Goal: Task Accomplishment & Management: Manage account settings

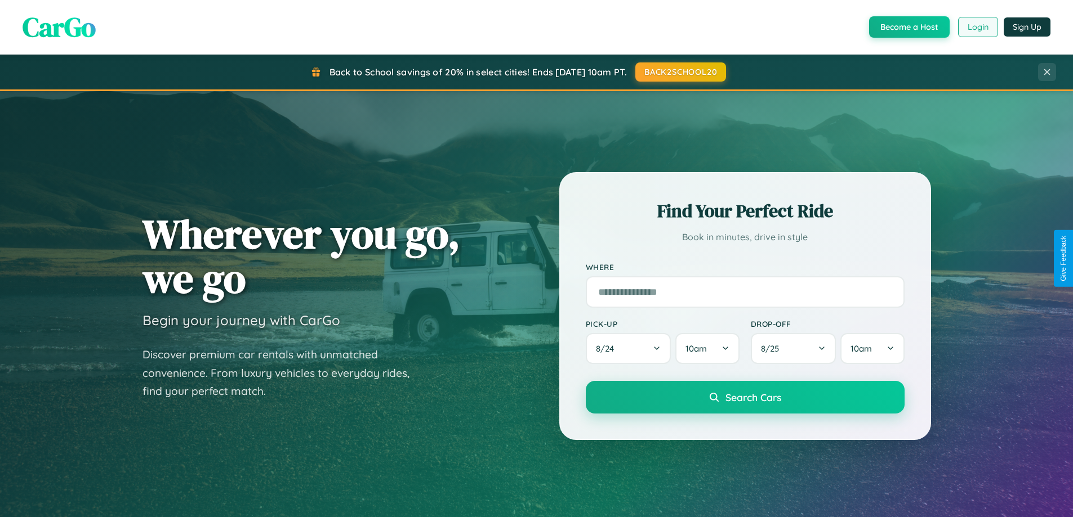
click at [977, 27] on button "Login" at bounding box center [978, 27] width 40 height 20
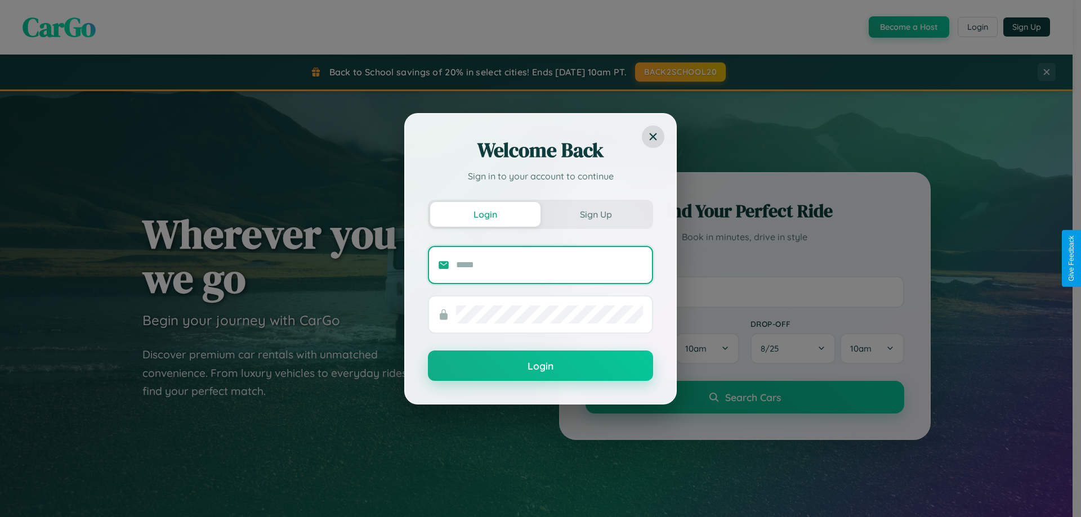
click at [550, 265] on input "text" at bounding box center [549, 265] width 187 height 18
type input "**********"
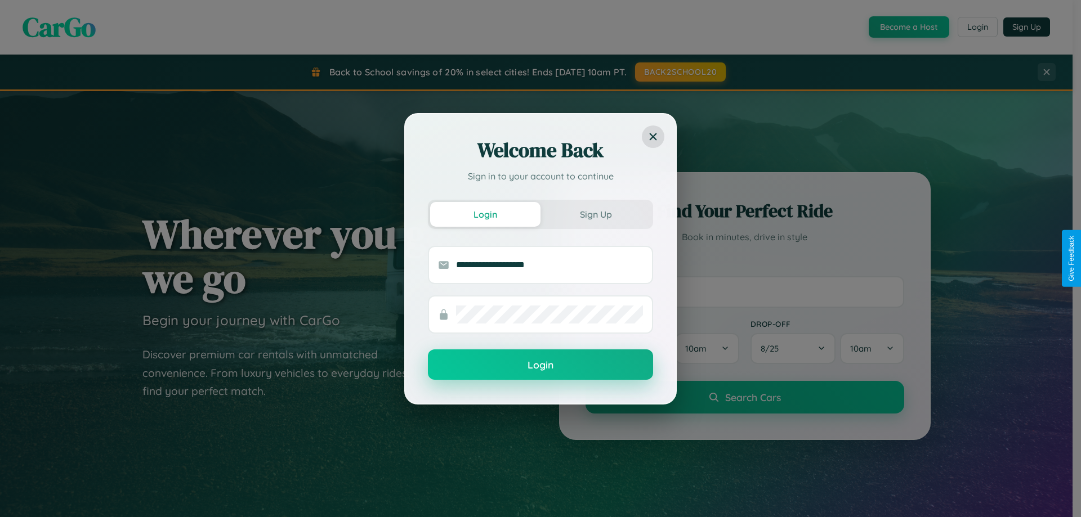
click at [540, 365] on button "Login" at bounding box center [540, 365] width 225 height 30
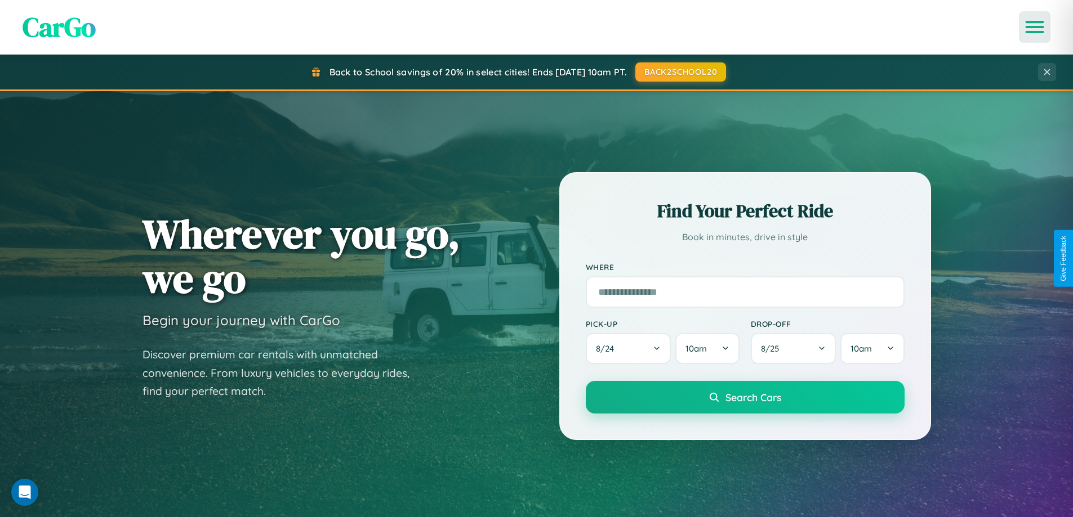
click at [1034, 27] on icon "Open menu" at bounding box center [1034, 27] width 16 height 10
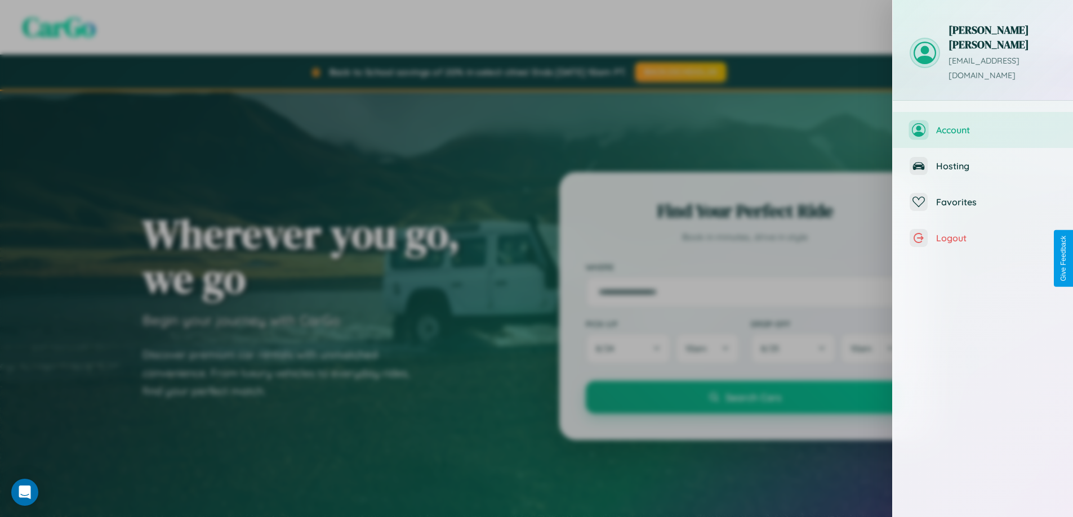
click at [982, 124] on span "Account" at bounding box center [996, 129] width 120 height 11
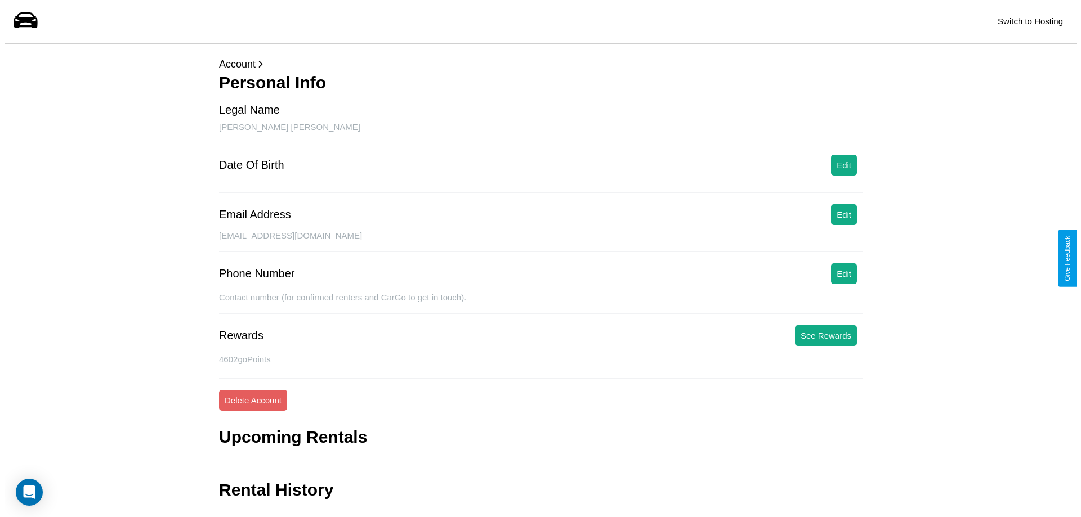
scroll to position [27, 0]
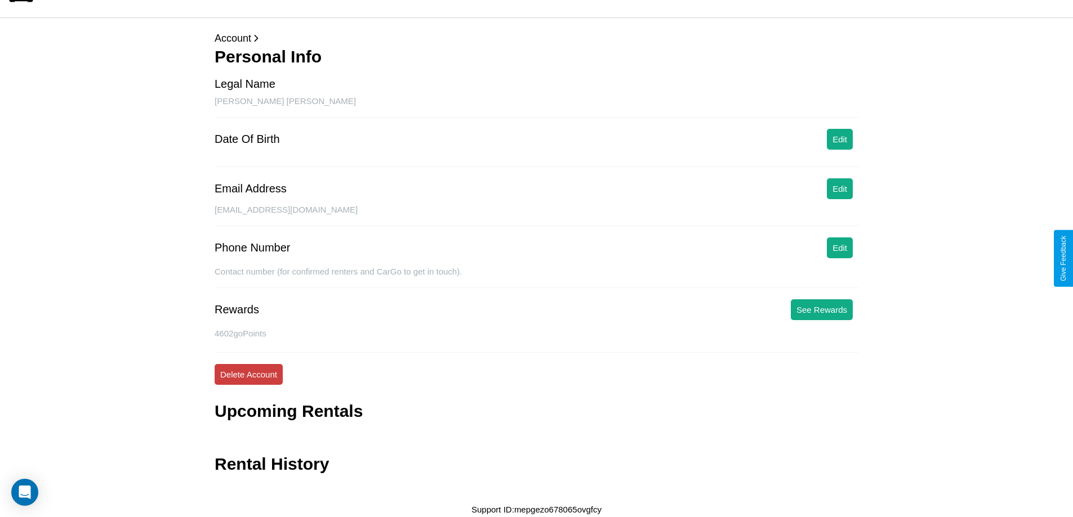
click at [248, 374] on button "Delete Account" at bounding box center [249, 374] width 68 height 21
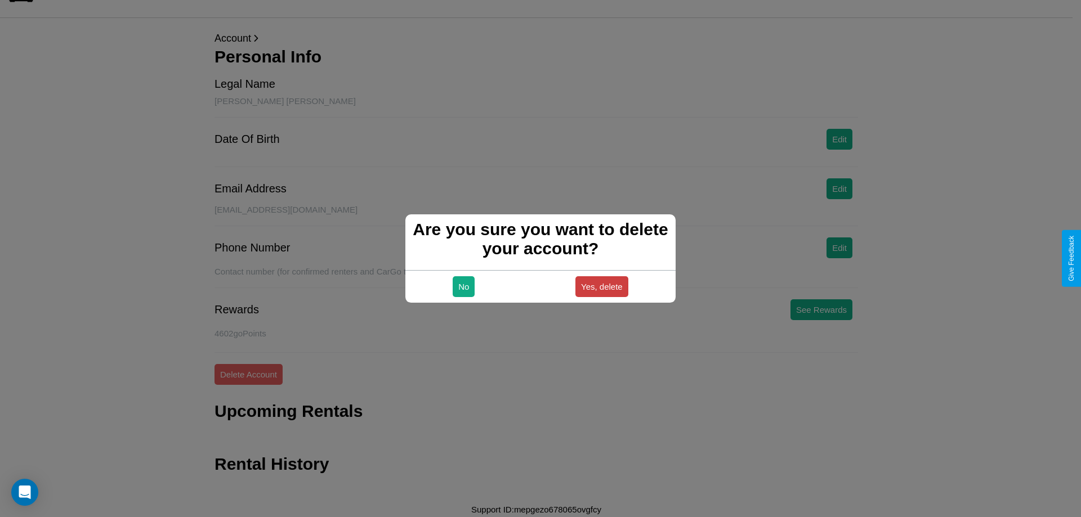
click at [601, 287] on button "Yes, delete" at bounding box center [601, 286] width 53 height 21
